Goal: Information Seeking & Learning: Learn about a topic

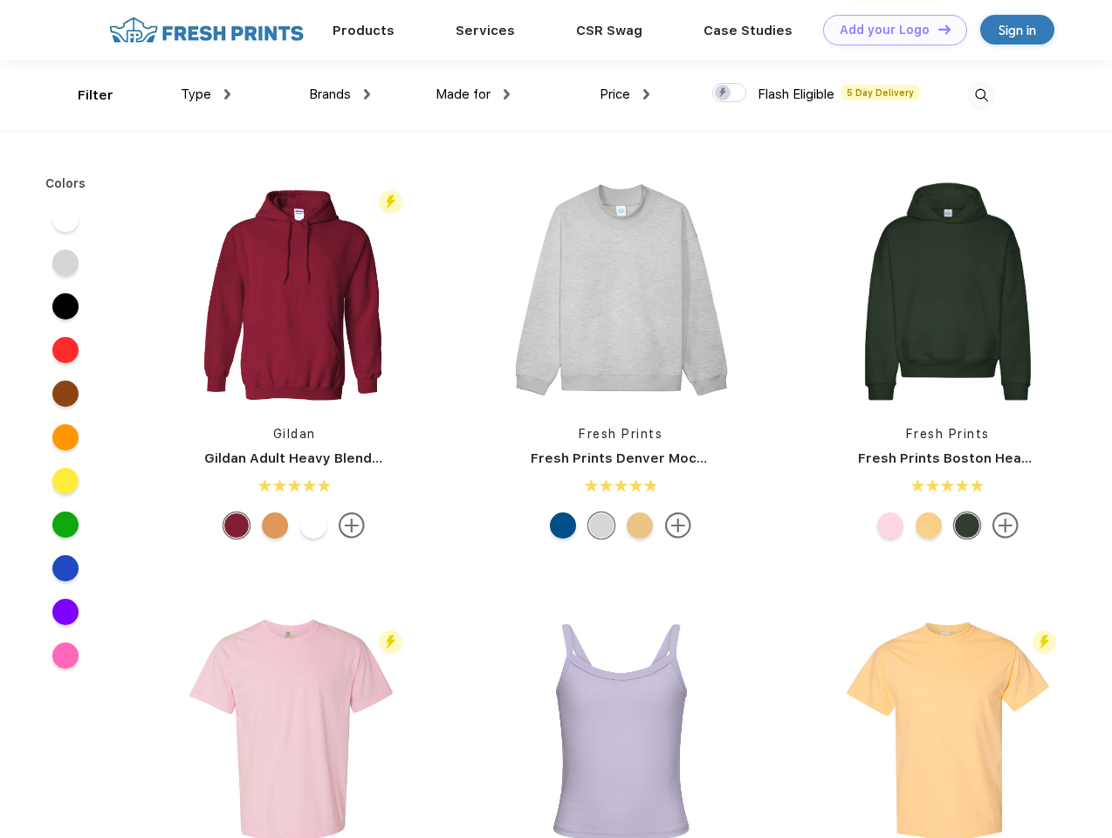
click at [889, 30] on link "Add your Logo Design Tool" at bounding box center [895, 30] width 144 height 31
click at [0, 0] on div "Design Tool" at bounding box center [0, 0] width 0 height 0
click at [937, 29] on link "Add your Logo Design Tool" at bounding box center [895, 30] width 144 height 31
click at [84, 95] on div "Filter" at bounding box center [96, 96] width 36 height 20
click at [206, 94] on span "Type" at bounding box center [196, 94] width 31 height 16
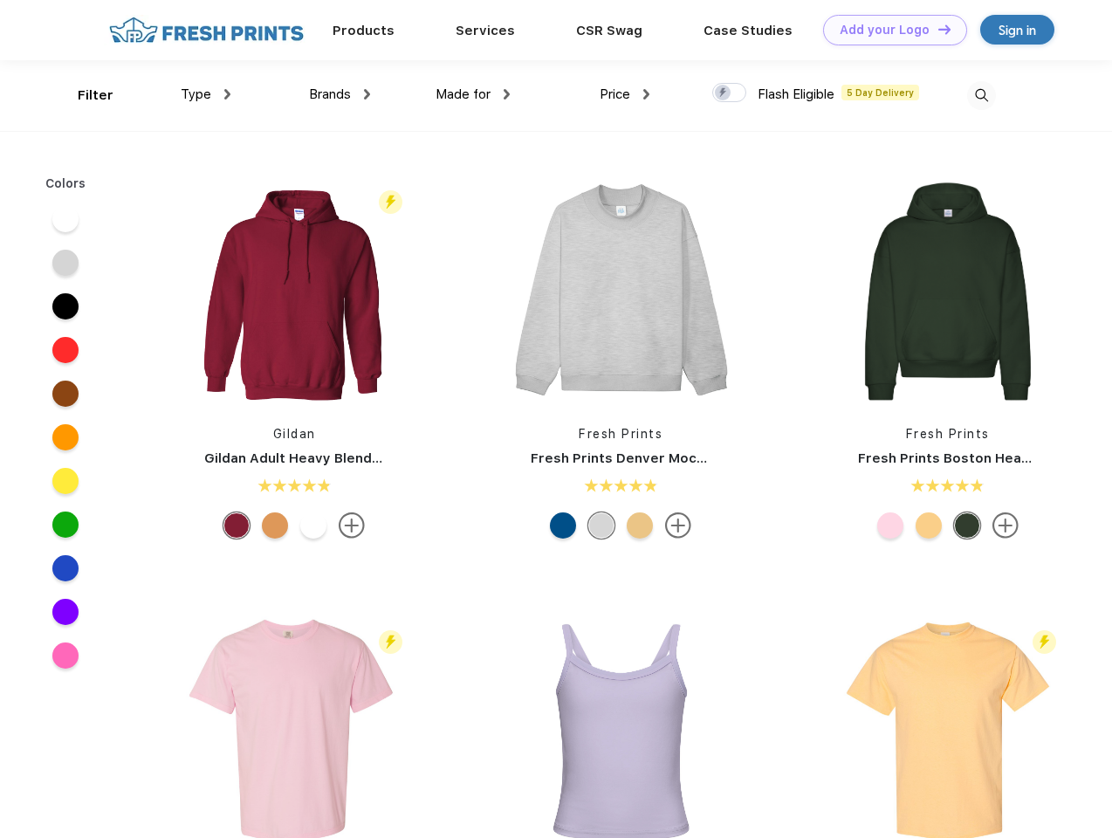
click at [340, 94] on span "Brands" at bounding box center [330, 94] width 42 height 16
click at [473, 94] on span "Made for" at bounding box center [463, 94] width 55 height 16
click at [625, 94] on span "Price" at bounding box center [615, 94] width 31 height 16
click at [730, 93] on div at bounding box center [729, 92] width 34 height 19
click at [724, 93] on input "checkbox" at bounding box center [717, 87] width 11 height 11
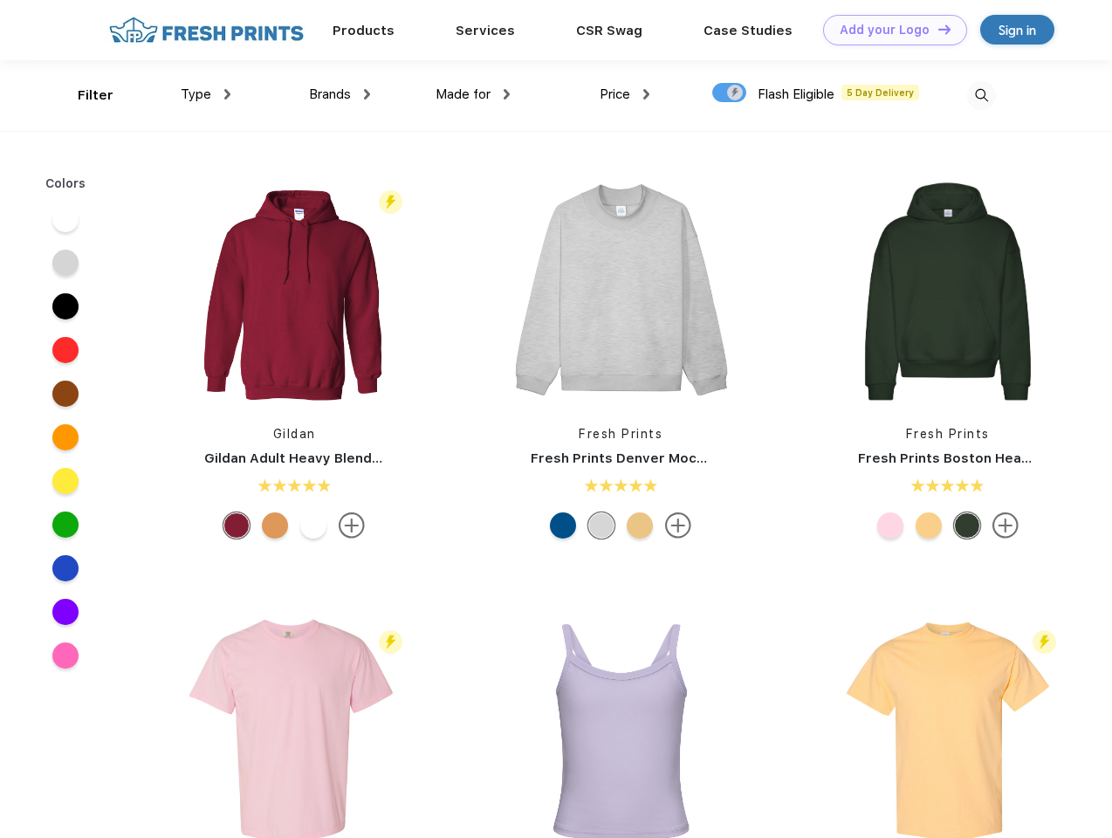
click at [981, 95] on img at bounding box center [981, 95] width 29 height 29
